Goal: Task Accomplishment & Management: Manage account settings

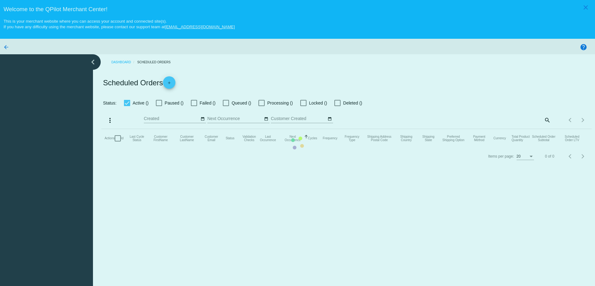
checkbox input "true"
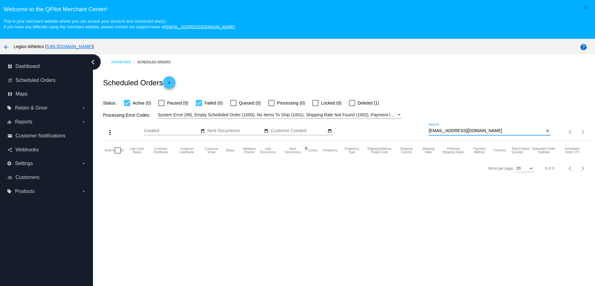
drag, startPoint x: 479, startPoint y: 133, endPoint x: 403, endPoint y: 133, distance: 76.3
click at [403, 133] on div "more_vert Oct Jan Feb Mar [DATE]" at bounding box center [346, 130] width 490 height 22
paste input "119.21"
type input "119.21"
drag, startPoint x: 452, startPoint y: 131, endPoint x: 412, endPoint y: 130, distance: 40.0
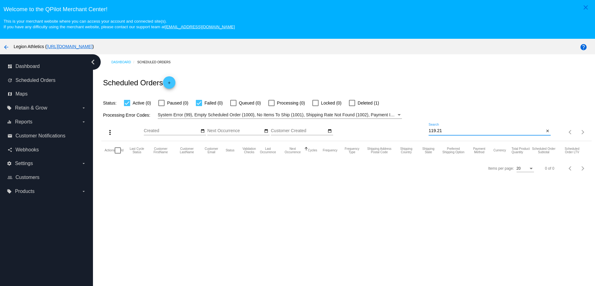
click at [412, 130] on div "more_vert Oct Jan Feb Mar [DATE]" at bounding box center [346, 130] width 490 height 22
click at [544, 134] on mat-icon "search" at bounding box center [547, 132] width 7 height 10
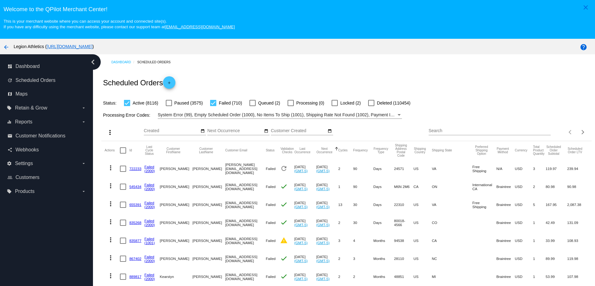
click at [479, 133] on div "Search" at bounding box center [490, 129] width 122 height 12
paste input "[EMAIL_ADDRESS][DOMAIN_NAME]"
type input "[EMAIL_ADDRESS][DOMAIN_NAME]"
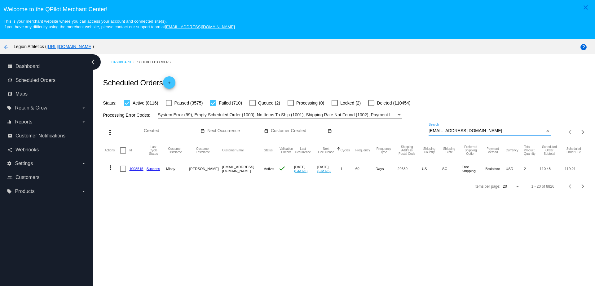
click at [142, 168] on link "1008515" at bounding box center [136, 169] width 14 height 4
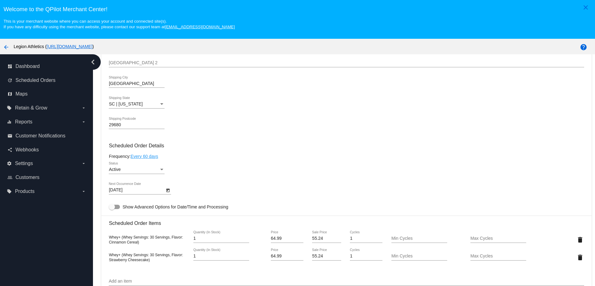
scroll to position [349, 0]
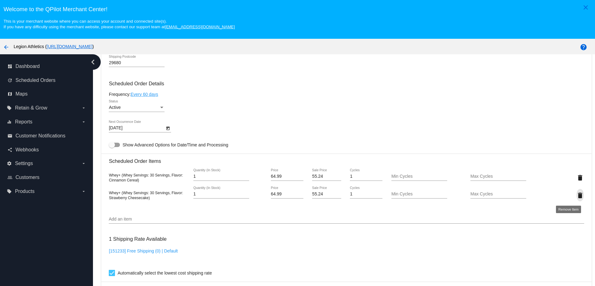
click at [577, 196] on mat-icon "delete" at bounding box center [580, 195] width 7 height 7
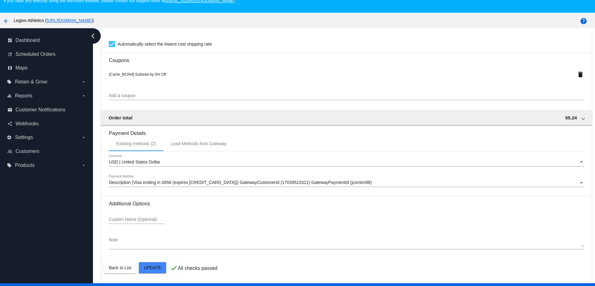
scroll to position [39, 0]
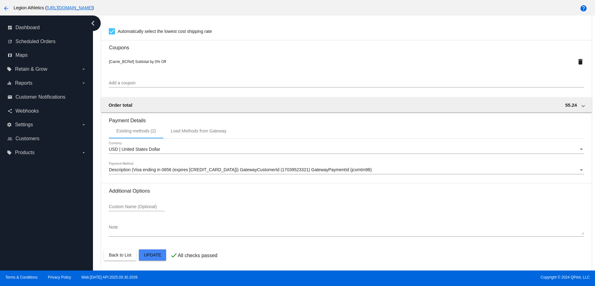
click at [154, 261] on mat-card-actions "Back to List Update" at bounding box center [346, 255] width 485 height 16
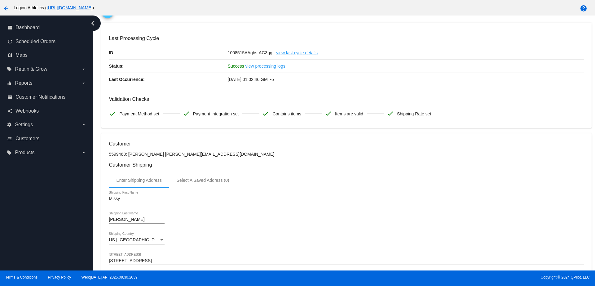
scroll to position [0, 0]
